Goal: Information Seeking & Learning: Learn about a topic

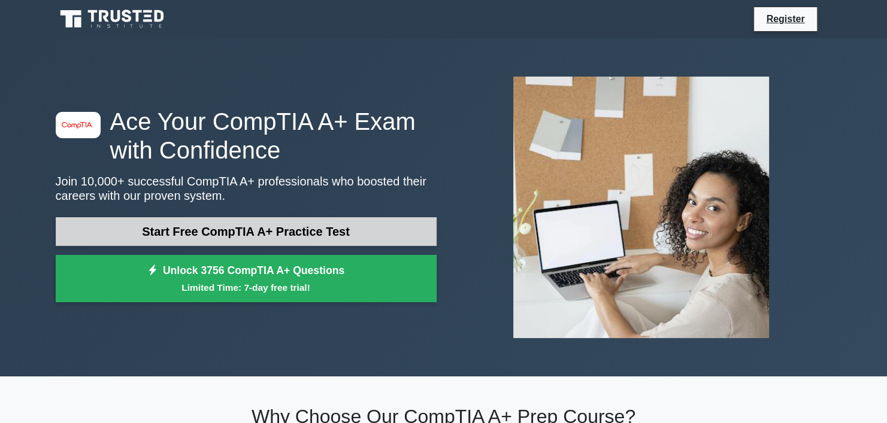
click at [311, 229] on link "Start Free CompTIA A+ Practice Test" at bounding box center [246, 231] width 381 height 29
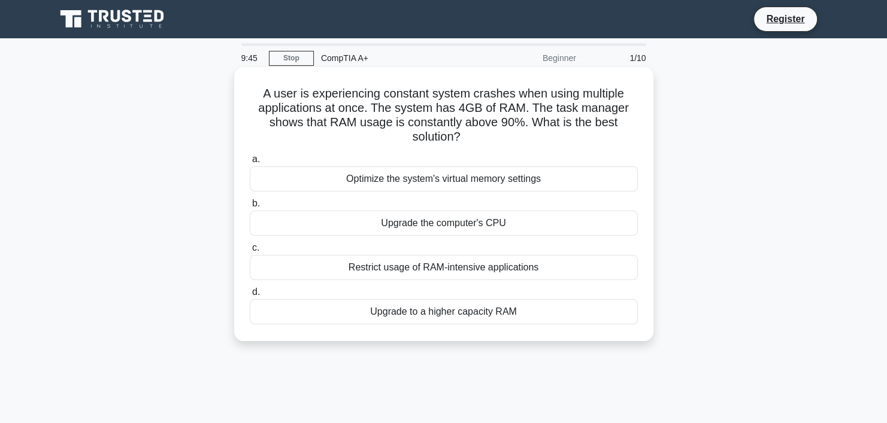
click at [513, 269] on div "Restrict usage of RAM-intensive applications" at bounding box center [444, 267] width 388 height 25
click at [250, 252] on input "c. Restrict usage of RAM-intensive applications" at bounding box center [250, 248] width 0 height 8
